Goal: Information Seeking & Learning: Learn about a topic

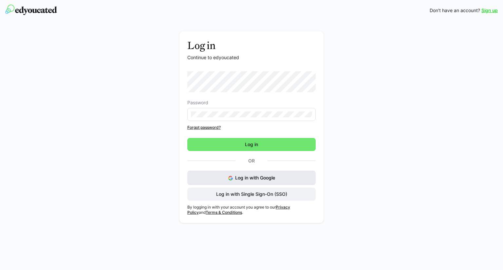
click at [241, 177] on span "Log in with Google" at bounding box center [255, 178] width 40 height 6
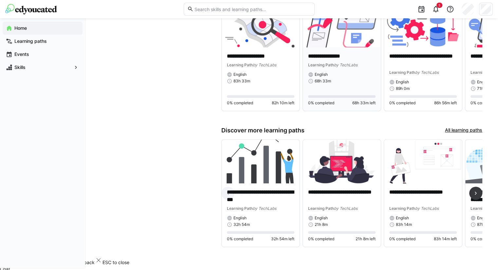
scroll to position [292, 0]
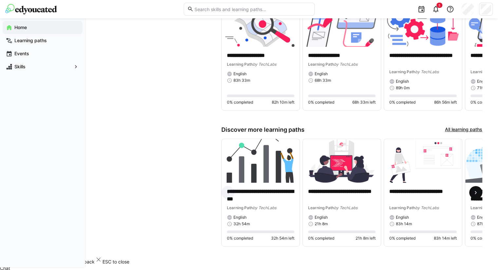
click at [473, 191] on eds-icon at bounding box center [476, 193] width 7 height 7
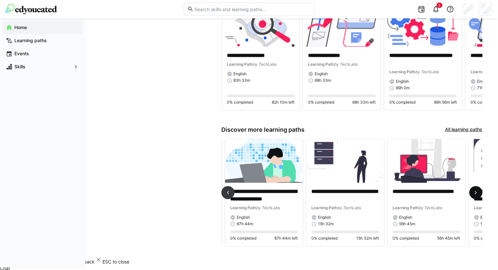
scroll to position [0, 244]
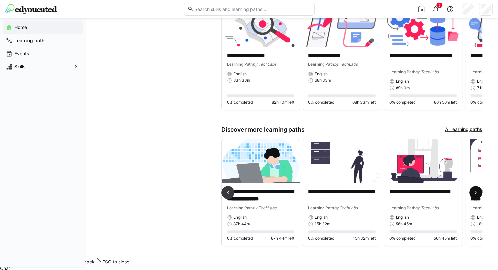
click at [473, 191] on eds-icon at bounding box center [476, 193] width 7 height 7
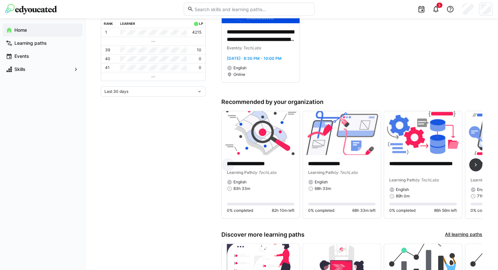
scroll to position [183, 0]
click at [475, 169] on eds-icon at bounding box center [476, 165] width 7 height 7
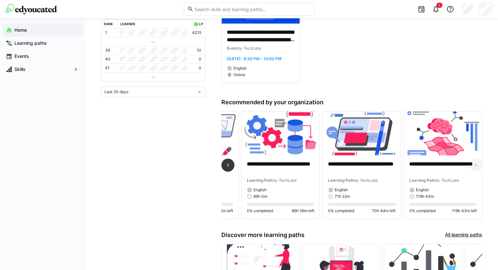
scroll to position [199, 0]
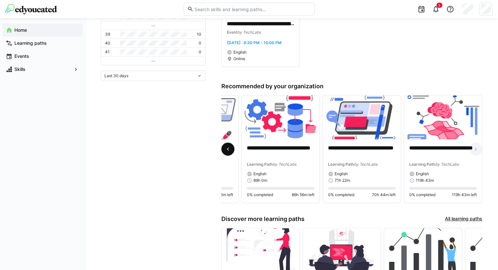
click at [227, 151] on eds-icon at bounding box center [228, 149] width 7 height 7
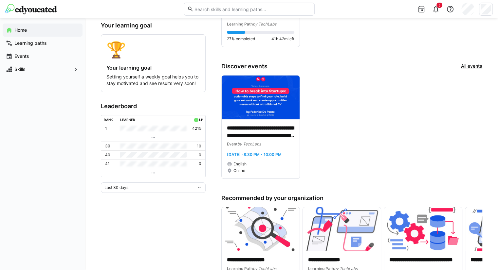
scroll to position [85, 0]
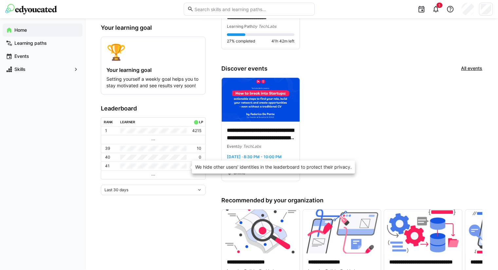
click at [147, 165] on td at bounding box center [153, 166] width 71 height 9
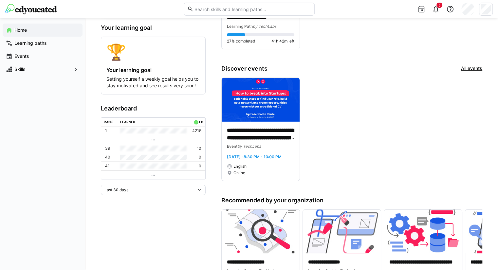
scroll to position [60, 0]
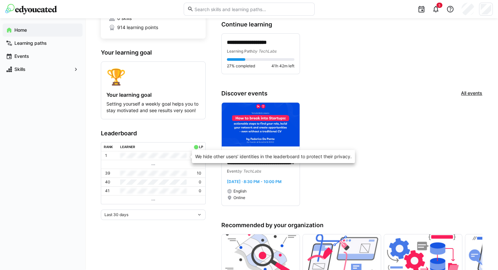
click at [136, 157] on td at bounding box center [153, 156] width 71 height 9
click at [168, 157] on td at bounding box center [153, 156] width 71 height 9
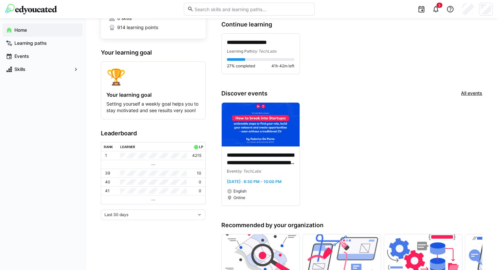
click at [199, 217] on eds-icon at bounding box center [199, 215] width 5 height 5
click at [116, 161] on div "Last 7 days" at bounding box center [153, 160] width 97 height 5
click at [126, 202] on div "Last 7 days" at bounding box center [150, 200] width 92 height 5
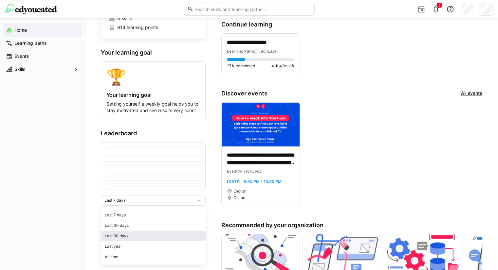
click at [118, 235] on div "Last 90 days" at bounding box center [153, 236] width 97 height 5
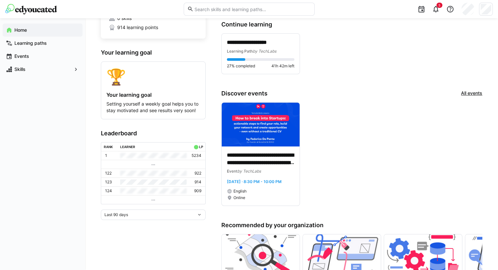
click at [130, 199] on td at bounding box center [153, 199] width 104 height 9
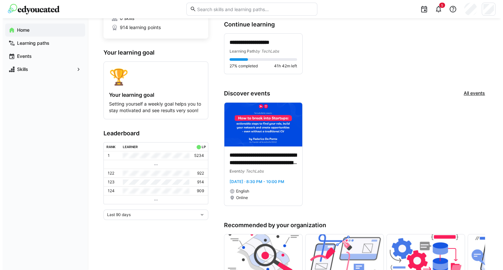
scroll to position [0, 0]
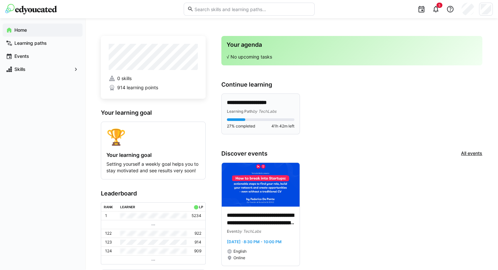
click at [263, 109] on span "by TechLabs" at bounding box center [265, 111] width 24 height 5
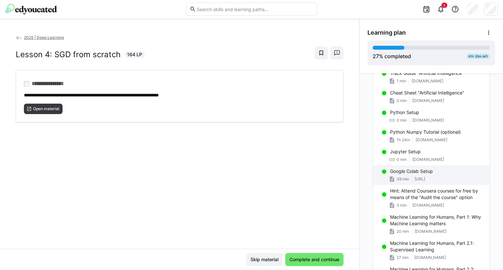
scroll to position [43, 0]
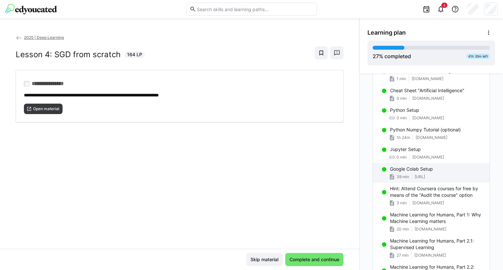
click at [415, 172] on div "Google Colab Setup 39 min course20.fast.ai" at bounding box center [431, 173] width 117 height 20
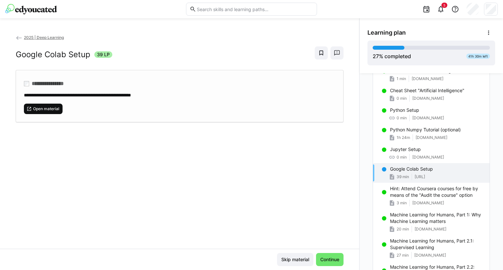
click at [43, 105] on span "Open material" at bounding box center [43, 109] width 39 height 10
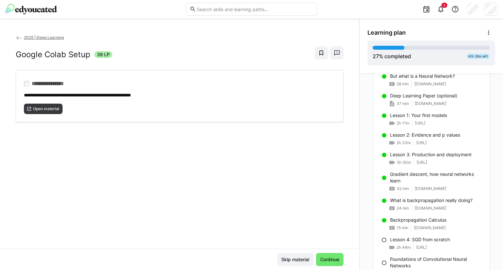
scroll to position [417, 0]
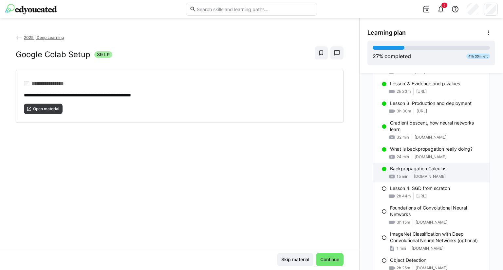
click at [419, 171] on p "Backpropagation Calculus" at bounding box center [418, 169] width 56 height 7
